Goal: Use online tool/utility

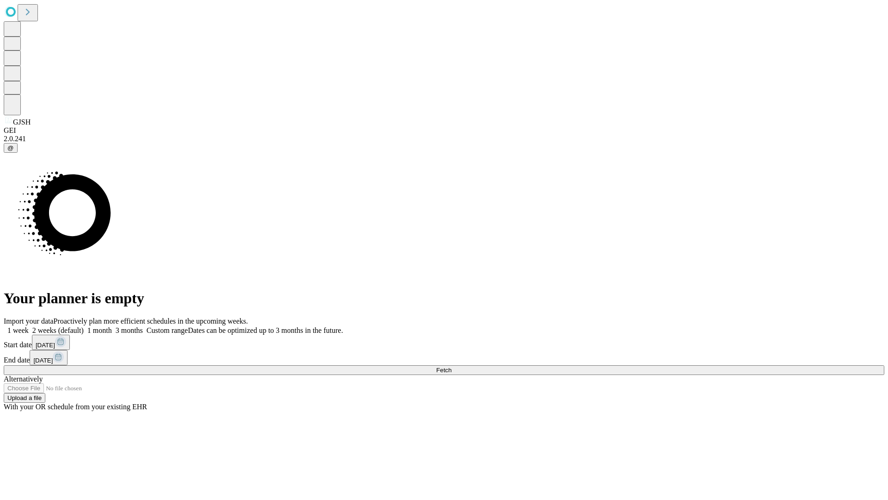
click at [452, 367] on span "Fetch" at bounding box center [443, 370] width 15 height 7
